Goal: Task Accomplishment & Management: Manage account settings

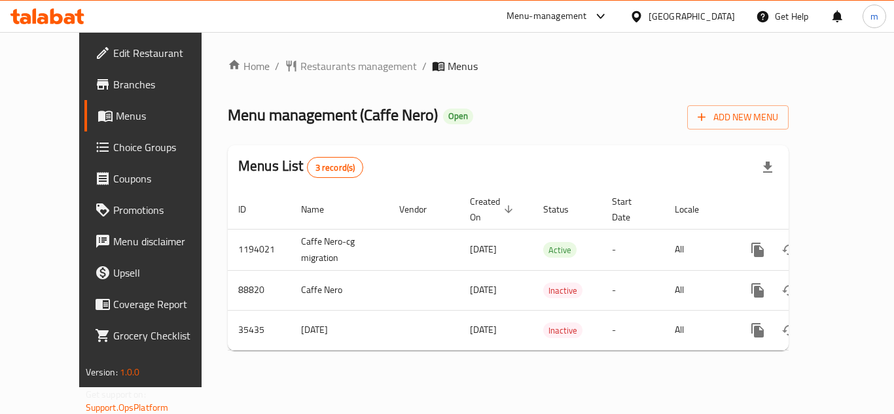
click at [113, 151] on span "Choice Groups" at bounding box center [165, 147] width 105 height 16
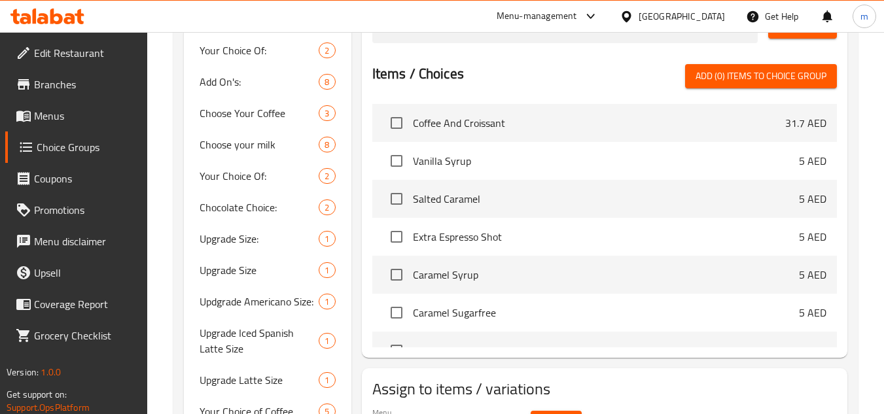
scroll to position [424, 0]
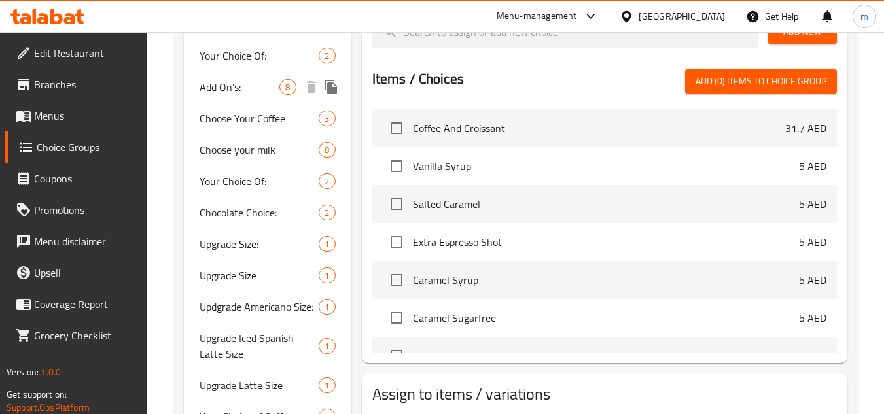
click at [230, 91] on span "Add On's:" at bounding box center [240, 87] width 80 height 16
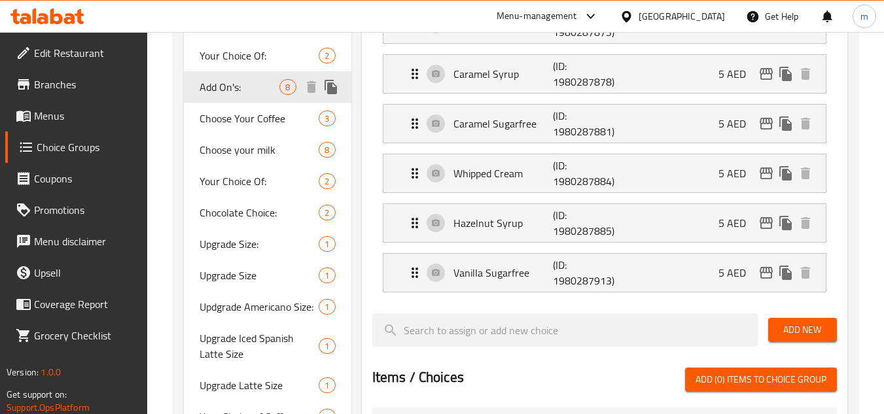
type input "Add On's:"
type input "الإضافات:"
type input "0"
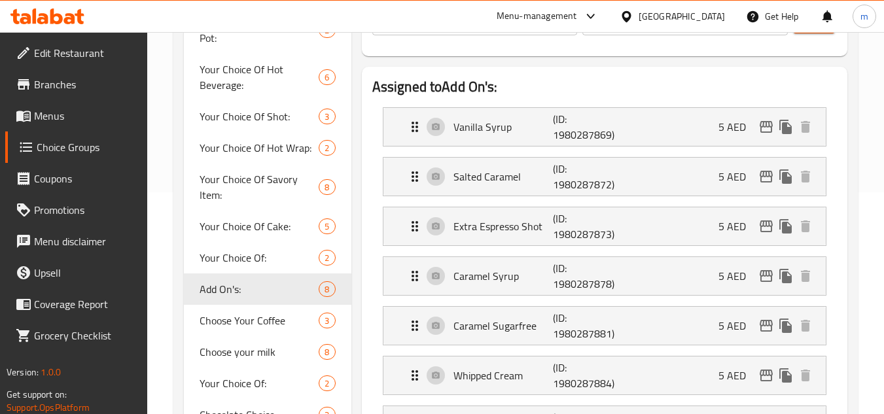
scroll to position [216, 0]
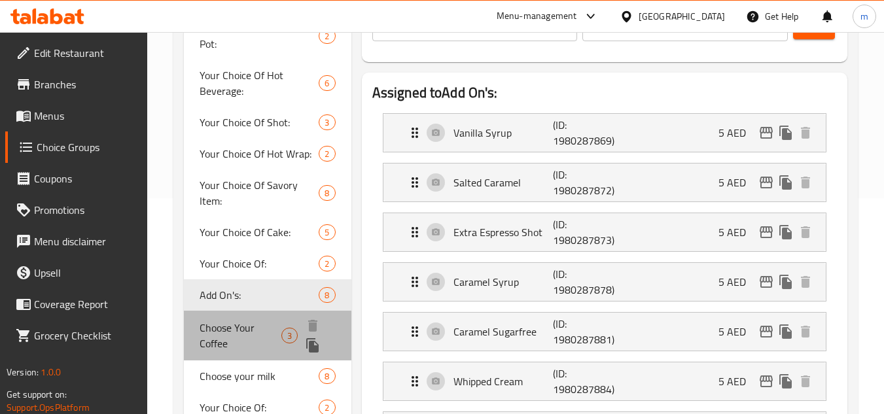
click at [224, 326] on span "Choose Your Coffee" at bounding box center [241, 335] width 82 height 31
type input "Choose Your Coffee"
type input "اختر قهوتك"
type input "1"
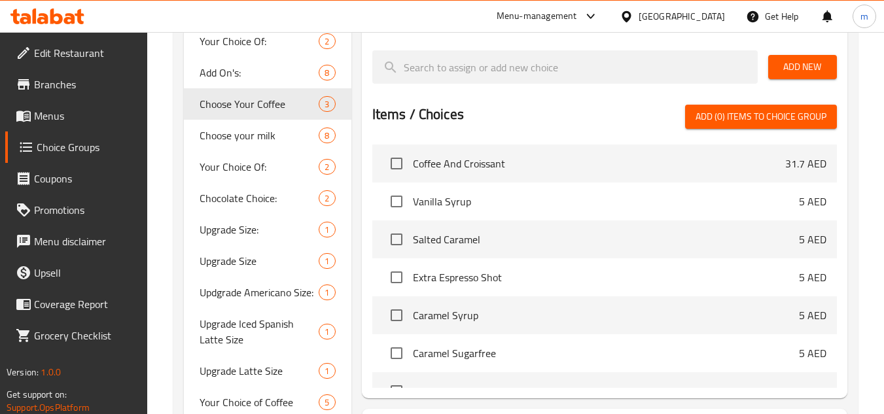
scroll to position [408, 0]
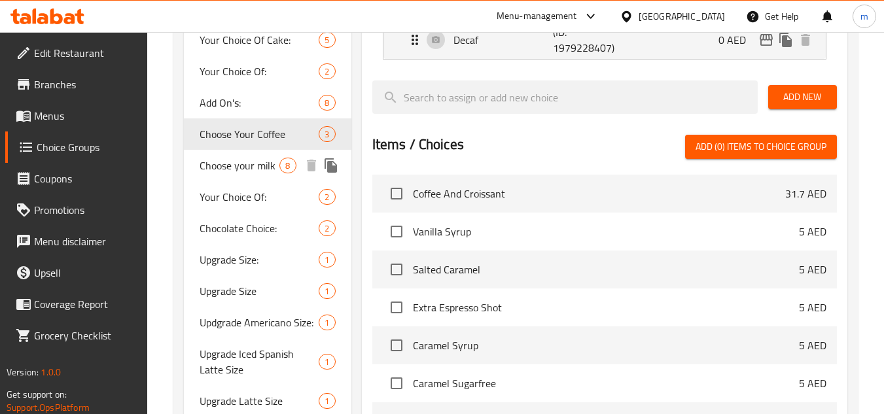
click at [262, 171] on span "Choose your milk" at bounding box center [240, 166] width 80 height 16
type input "Choose your milk"
type input "[PERSON_NAME]"
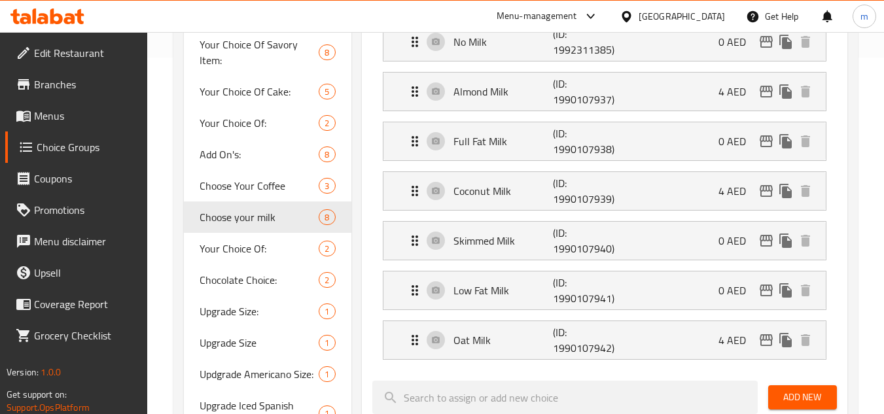
scroll to position [347, 0]
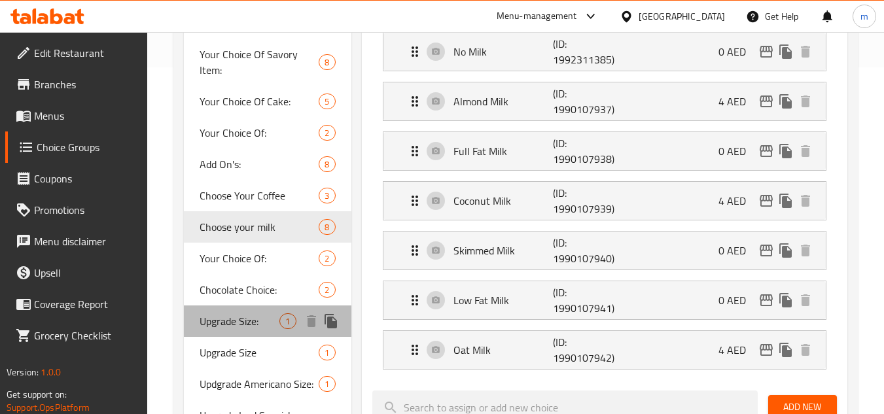
click at [232, 327] on span "Upgrade Size:" at bounding box center [240, 321] width 80 height 16
type input "Upgrade Size:"
type input "زيادة حجم :"
type input "0"
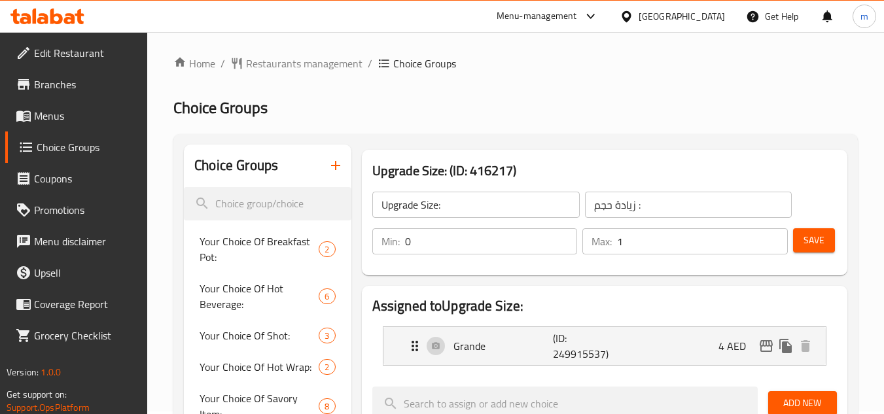
scroll to position [0, 0]
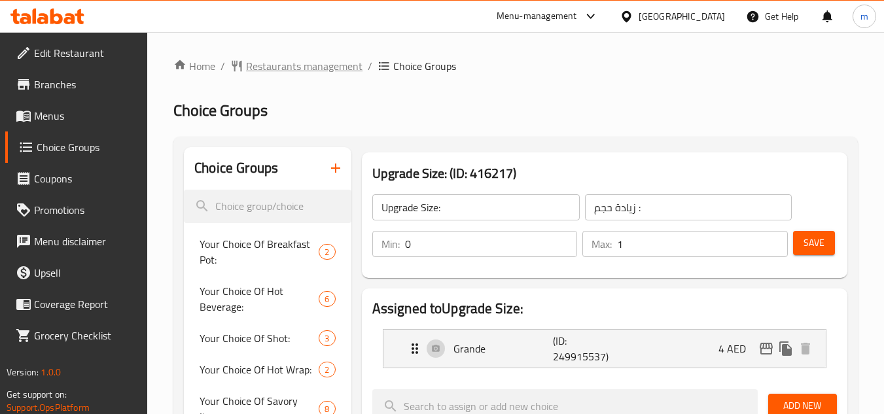
click at [316, 69] on span "Restaurants management" at bounding box center [304, 66] width 116 height 16
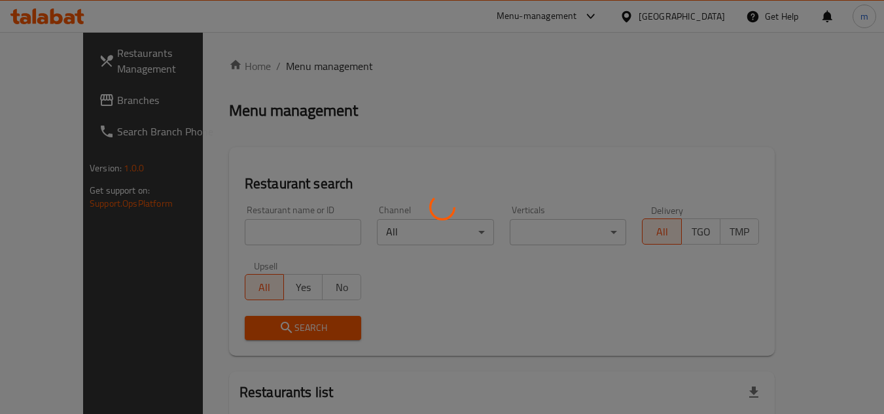
click at [264, 236] on div at bounding box center [442, 207] width 884 height 414
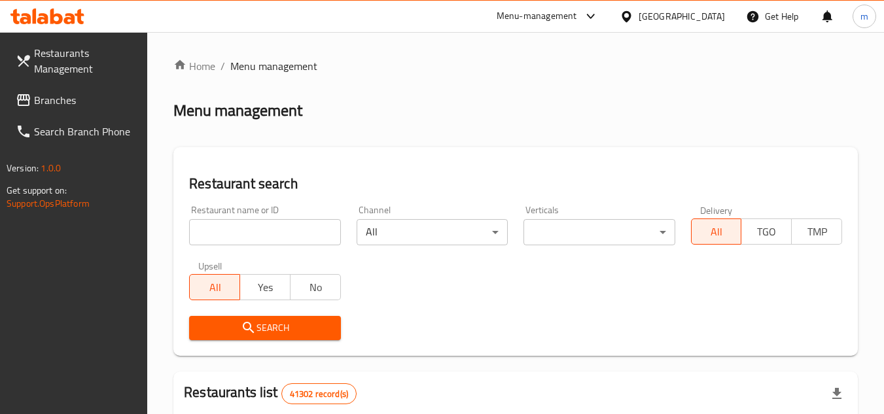
click at [264, 236] on input "search" at bounding box center [264, 232] width 151 height 26
paste input "18276"
type input "18276"
click button "Search" at bounding box center [264, 328] width 151 height 24
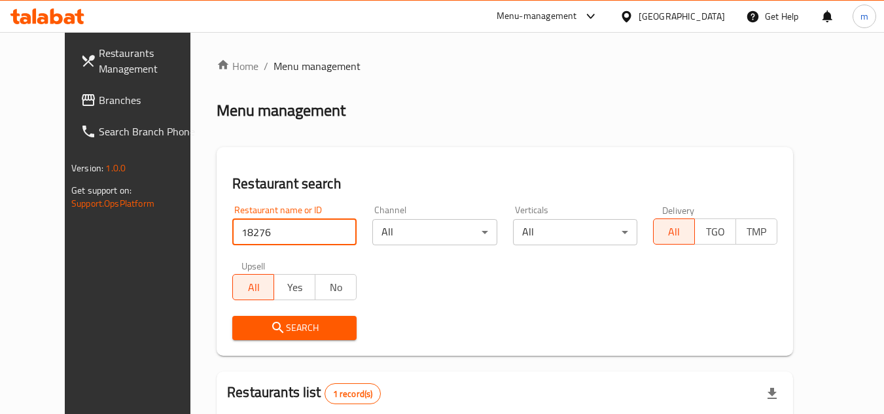
scroll to position [158, 0]
